Goal: Task Accomplishment & Management: Complete application form

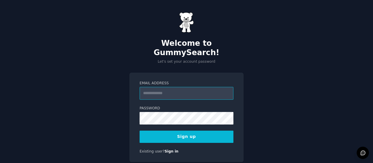
click at [143, 87] on input "Email Address" at bounding box center [187, 93] width 94 height 13
type input "**********"
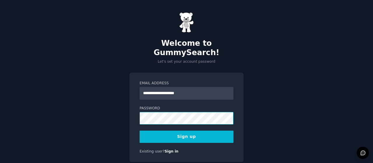
click at [140, 131] on button "Sign up" at bounding box center [187, 137] width 94 height 12
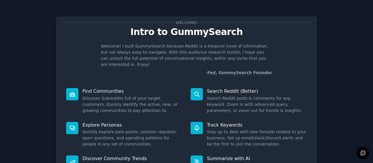
click at [12, 51] on div "Welcome! Intro to GummySearch Welcome! I built GummySearch because Reddit is a …" at bounding box center [186, 120] width 357 height 224
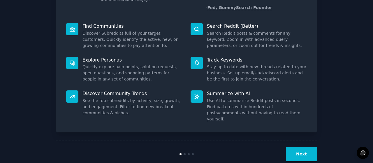
click at [301, 147] on button "Next" at bounding box center [301, 154] width 31 height 14
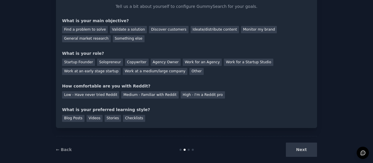
scroll to position [45, 0]
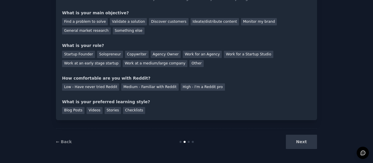
click at [294, 142] on div "Next" at bounding box center [273, 142] width 87 height 14
click at [308, 141] on div "Next" at bounding box center [273, 142] width 87 height 14
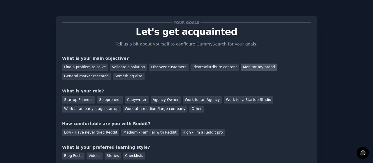
click at [241, 68] on div "Monitor my brand" at bounding box center [259, 67] width 36 height 7
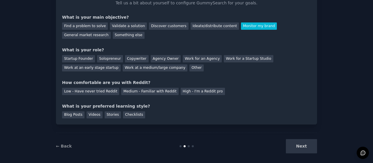
scroll to position [42, 0]
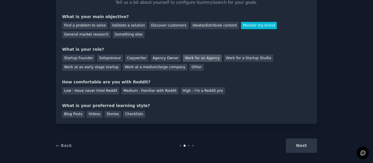
click at [191, 59] on div "Work for an Agency" at bounding box center [202, 57] width 39 height 7
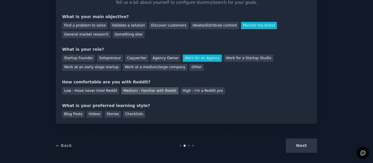
click at [144, 90] on div "Medium - Familiar with Reddit" at bounding box center [149, 90] width 57 height 7
click at [105, 114] on div "Stories" at bounding box center [113, 114] width 16 height 7
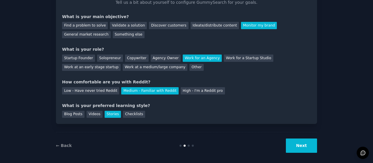
click at [321, 142] on div "Your goals Let's get acquainted Tell us a bit about yourself to configure Gummy…" at bounding box center [186, 62] width 357 height 192
click at [309, 145] on button "Next" at bounding box center [301, 145] width 31 height 14
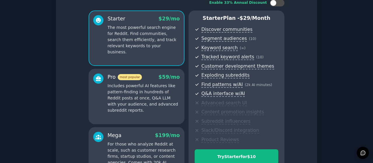
scroll to position [116, 0]
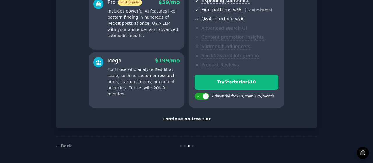
click at [197, 118] on div "Continue on free tier" at bounding box center [186, 119] width 249 height 6
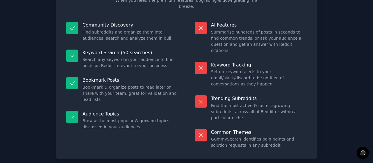
scroll to position [56, 0]
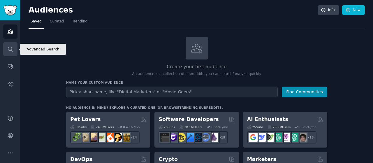
click at [9, 51] on icon "Sidebar" at bounding box center [10, 49] width 6 height 6
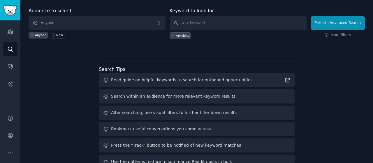
scroll to position [34, 0]
